Goal: Task Accomplishment & Management: Manage account settings

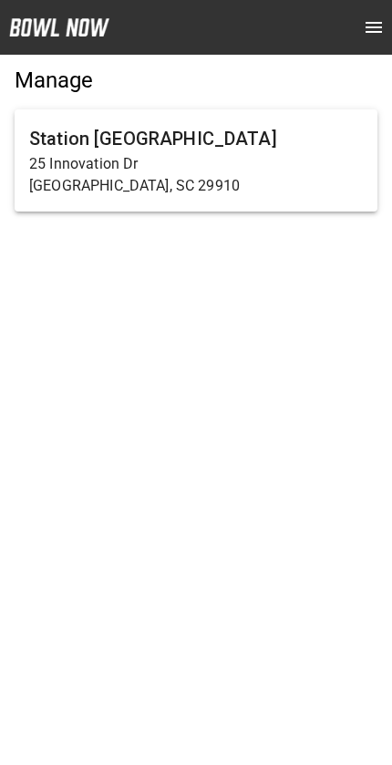
click at [297, 154] on p "25 Innovation Dr" at bounding box center [196, 164] width 334 height 22
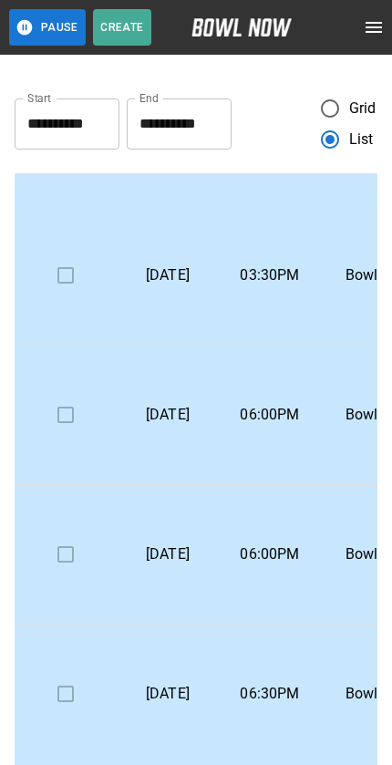
scroll to position [182, 0]
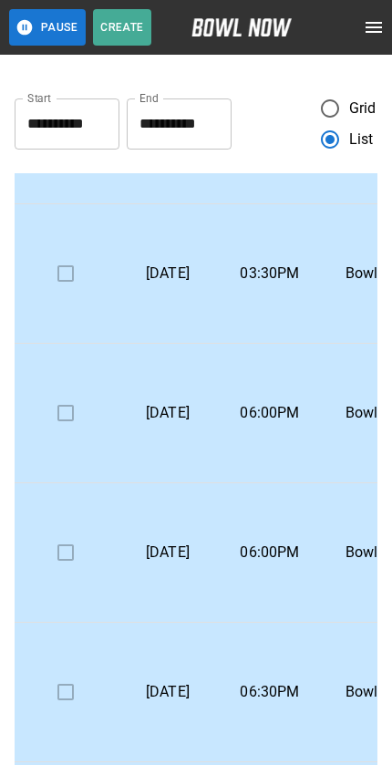
click at [54, 30] on button "Pause" at bounding box center [47, 27] width 77 height 36
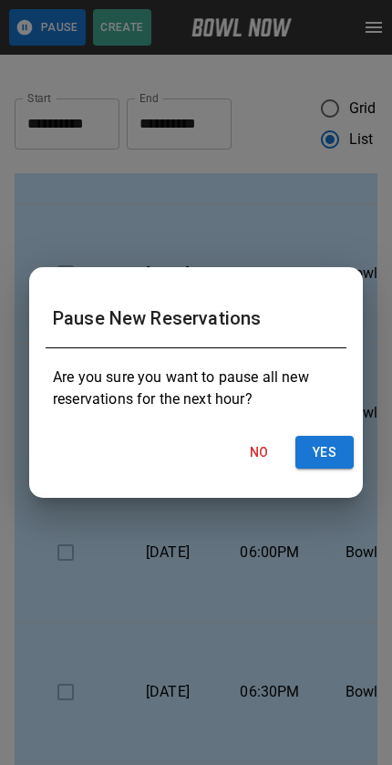
click at [340, 467] on button "Yes" at bounding box center [324, 453] width 58 height 34
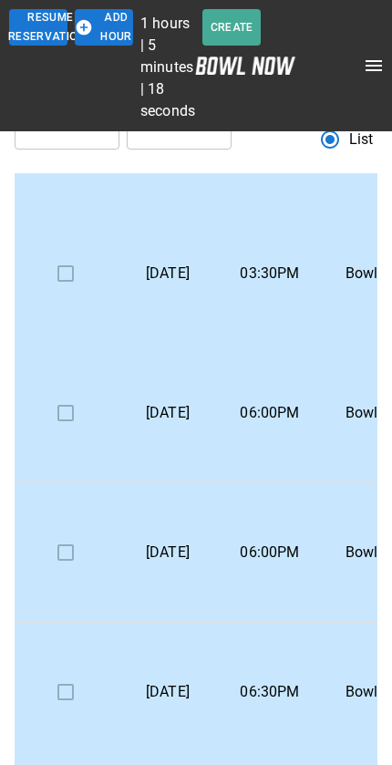
click at [98, 36] on button "Add Hour" at bounding box center [104, 27] width 58 height 36
click at [90, 30] on icon "button" at bounding box center [85, 28] width 16 height 16
click at [102, 26] on button "Add Hour" at bounding box center [104, 27] width 58 height 36
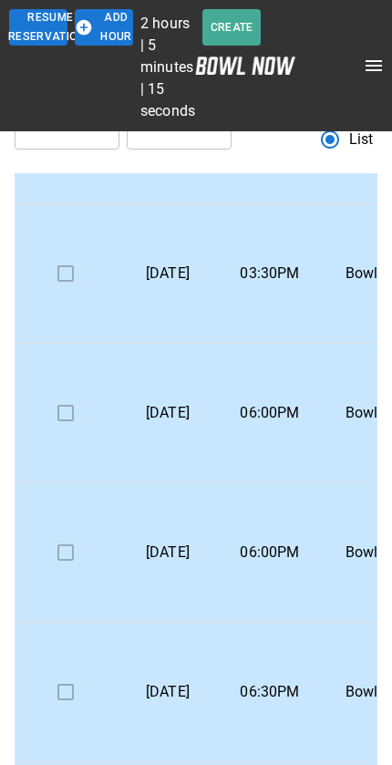
click at [92, 32] on icon "button" at bounding box center [84, 27] width 18 height 18
click at [86, 24] on icon "button" at bounding box center [85, 28] width 16 height 16
click at [98, 27] on button "Add Hour" at bounding box center [104, 27] width 58 height 36
click at [98, 26] on button "Add Hour" at bounding box center [104, 27] width 58 height 36
click at [101, 29] on button "Add Hour" at bounding box center [104, 27] width 58 height 36
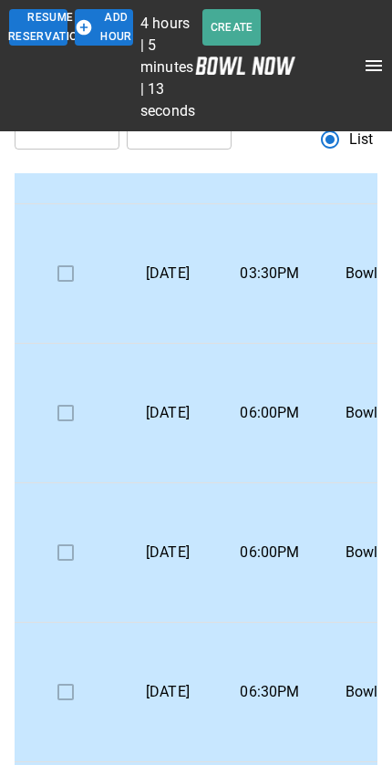
click at [101, 29] on button "Add Hour" at bounding box center [104, 27] width 58 height 36
click at [96, 26] on button "Add Hour" at bounding box center [104, 27] width 58 height 36
click at [89, 30] on icon "button" at bounding box center [85, 28] width 16 height 16
click at [101, 29] on button "Add Hour" at bounding box center [104, 27] width 58 height 36
click at [98, 30] on button "Add Hour" at bounding box center [104, 27] width 58 height 36
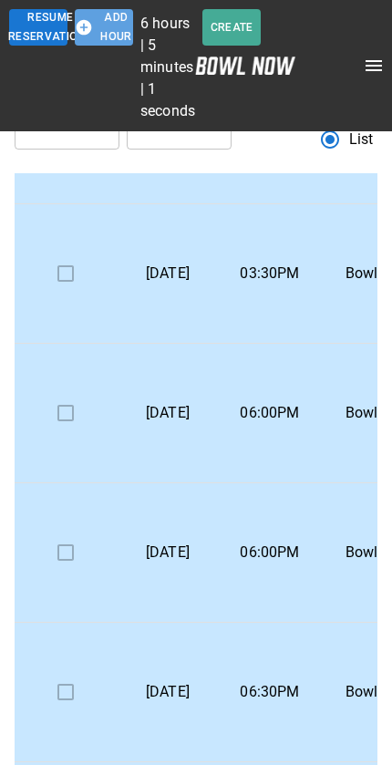
click at [97, 31] on button "Add Hour" at bounding box center [104, 27] width 58 height 36
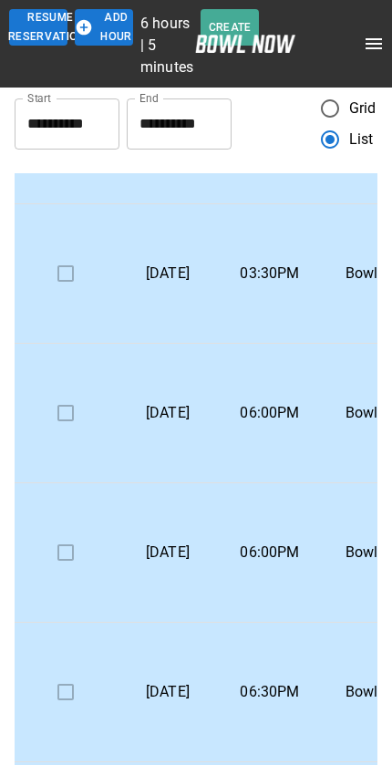
click at [98, 26] on button "Add Hour" at bounding box center [104, 27] width 58 height 36
